Goal: Information Seeking & Learning: Learn about a topic

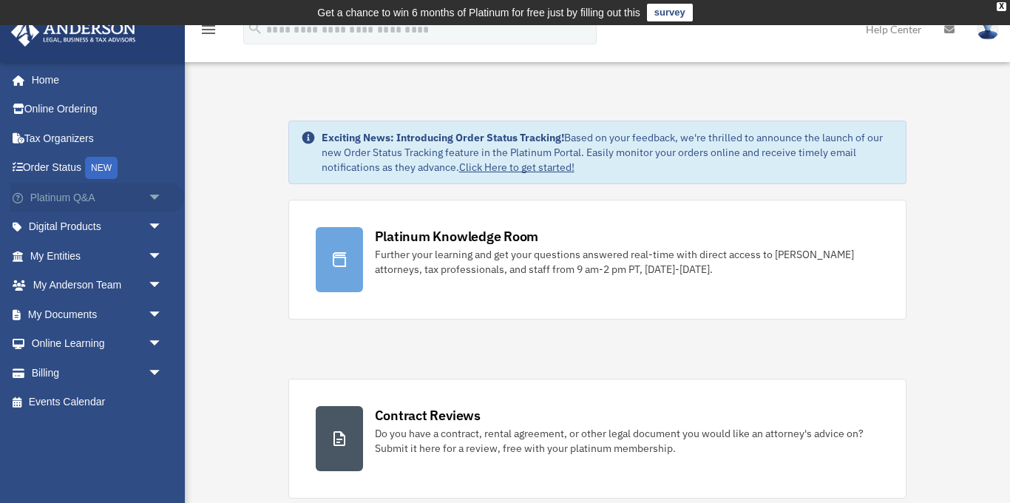
click at [86, 197] on link "Platinum Q&A arrow_drop_down" at bounding box center [97, 198] width 174 height 30
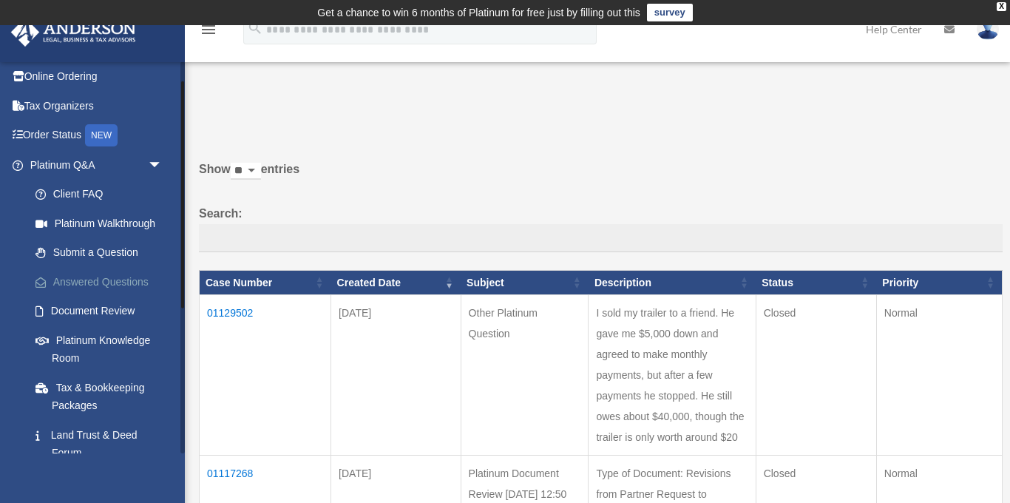
scroll to position [34, 0]
click at [112, 334] on link "Platinum Knowledge Room" at bounding box center [103, 347] width 164 height 47
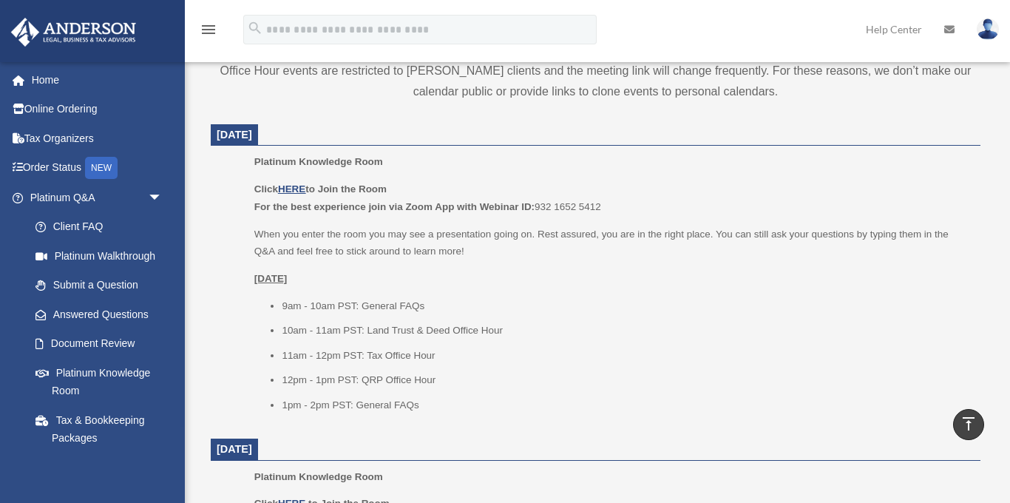
scroll to position [585, 0]
click at [293, 183] on u "HERE" at bounding box center [291, 186] width 27 height 11
